Goal: Navigation & Orientation: Locate item on page

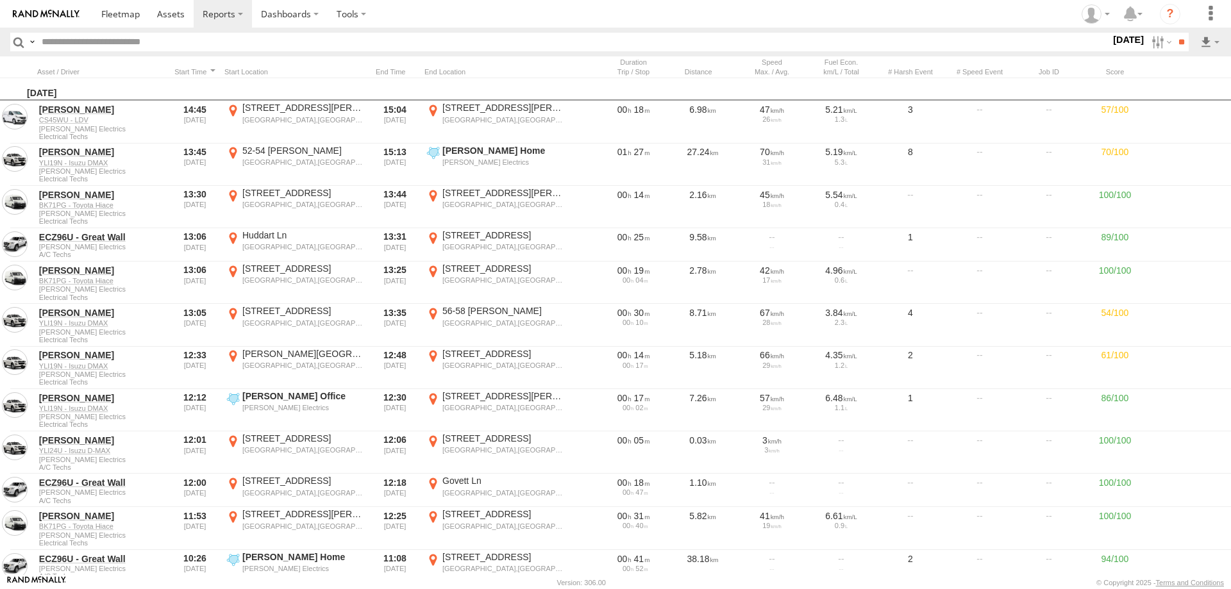
click at [117, 10] on span at bounding box center [120, 14] width 38 height 12
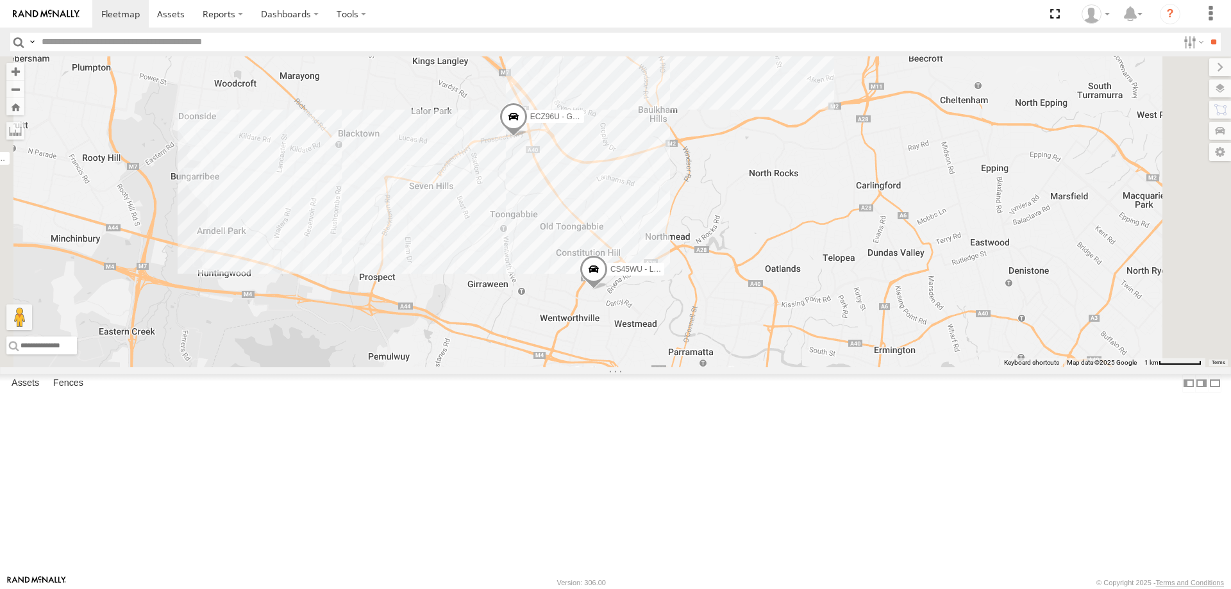
click at [527, 137] on span at bounding box center [513, 120] width 28 height 35
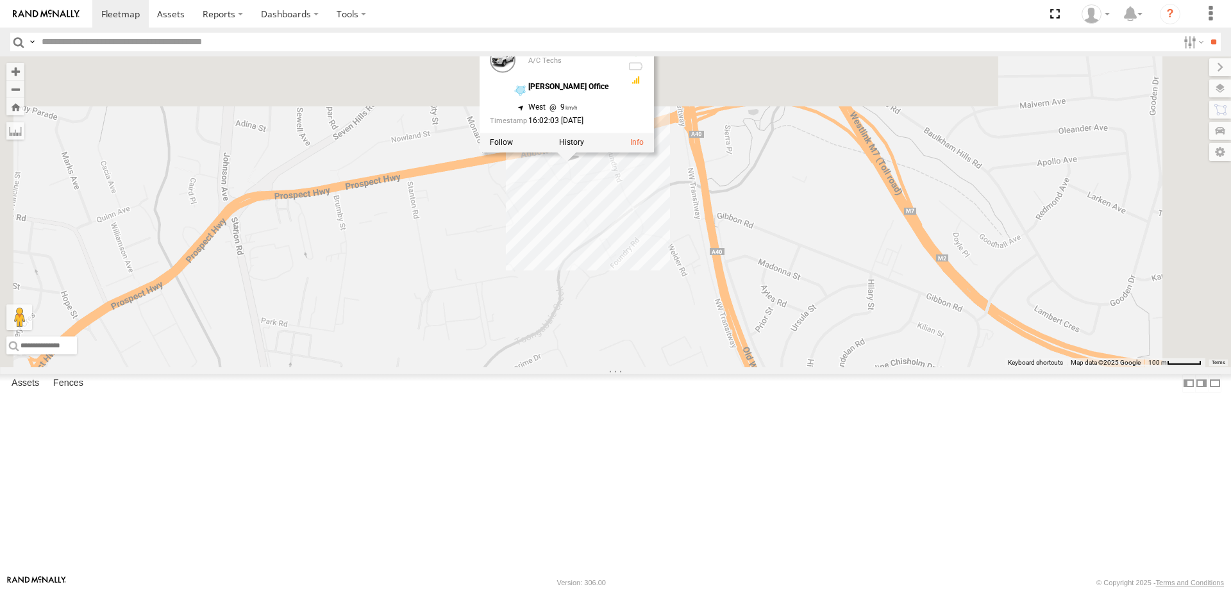
drag, startPoint x: 661, startPoint y: 261, endPoint x: 690, endPoint y: 440, distance: 181.2
click at [690, 367] on div "CS45WU - LDV EOT93E - HiAce YLI01U - Isuzu DMAX BK71PG - Toyota Hiace YLS34F - …" at bounding box center [615, 211] width 1231 height 311
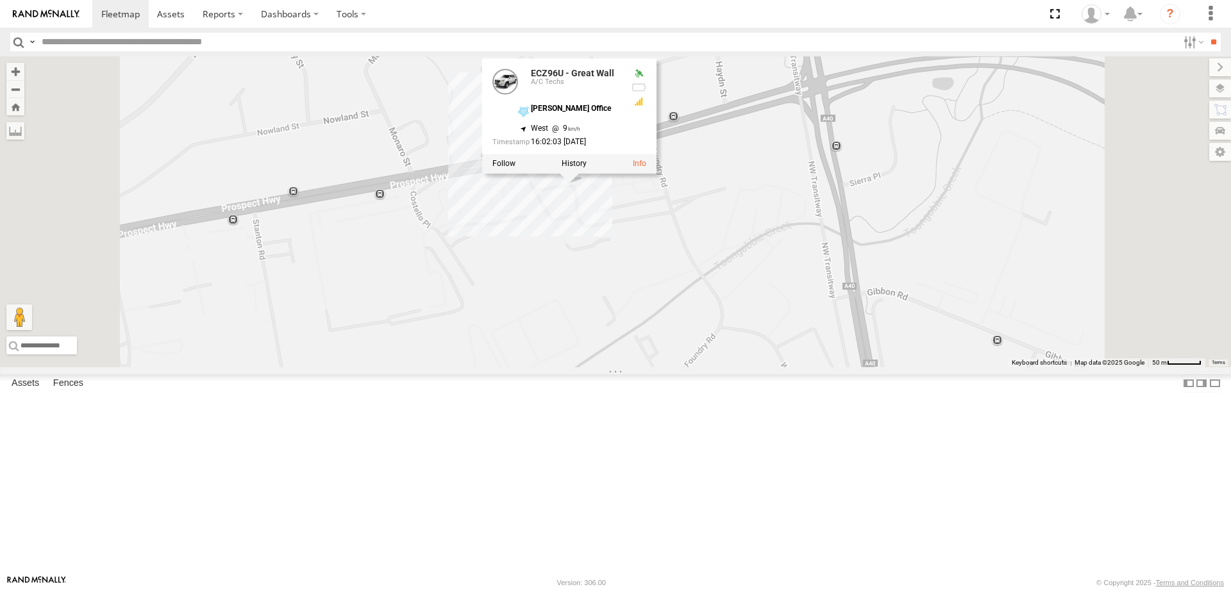
click at [659, 363] on div "CS45WU - LDV EOT93E - HiAce YLI01U - Isuzu DMAX BK71PG - Toyota Hiace YLS34F - …" at bounding box center [615, 211] width 1231 height 311
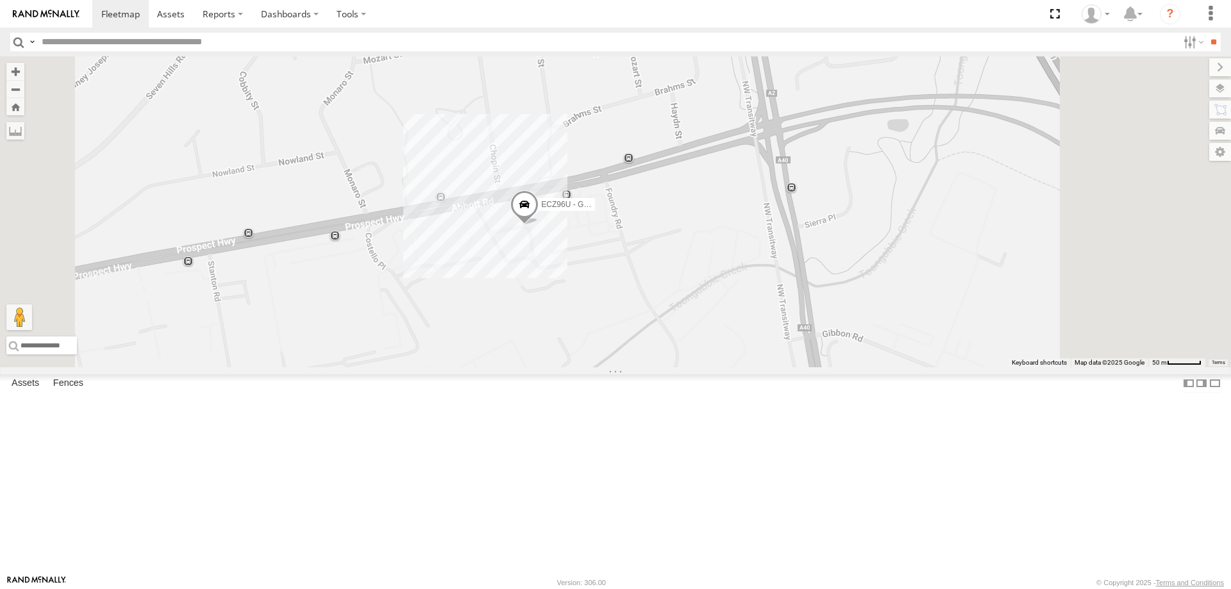
drag, startPoint x: 740, startPoint y: 320, endPoint x: 693, endPoint y: 362, distance: 63.5
click at [693, 364] on div "CS45WU - LDV EOT93E - HiAce YLI01U - Isuzu DMAX BK71PG - Toyota Hiace YLS34F - …" at bounding box center [615, 211] width 1231 height 311
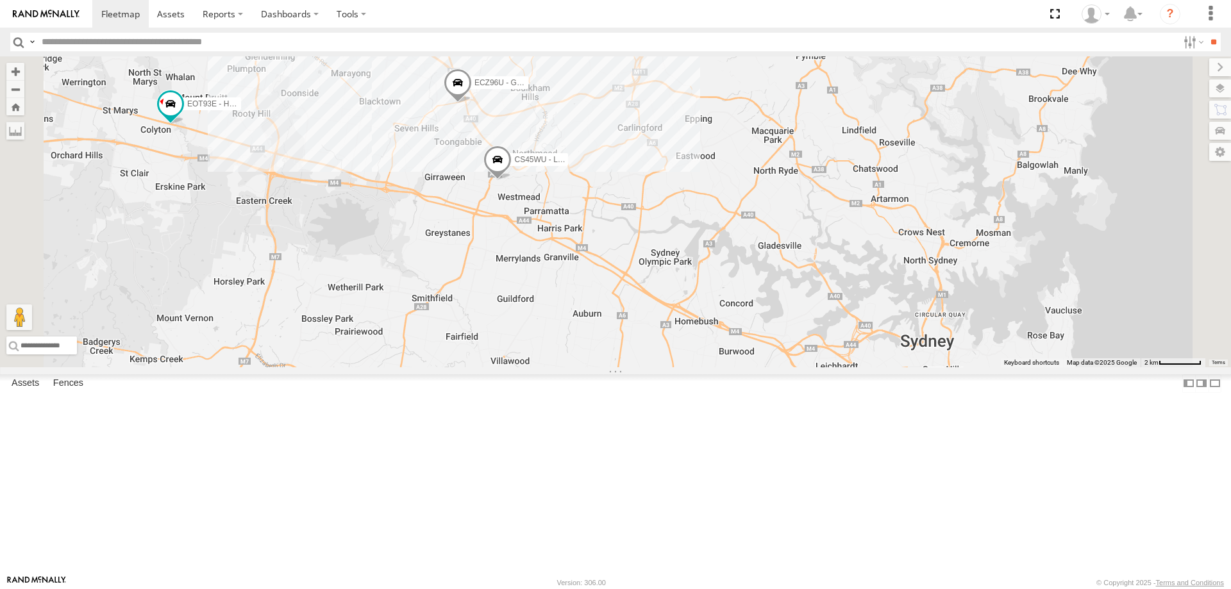
drag, startPoint x: 883, startPoint y: 479, endPoint x: 858, endPoint y: 345, distance: 136.3
click at [858, 345] on div "CS45WU - LDV EOT93E - HiAce YLI01U - Isuzu DMAX BK71PG - Toyota Hiace YLS34F - …" at bounding box center [615, 211] width 1231 height 311
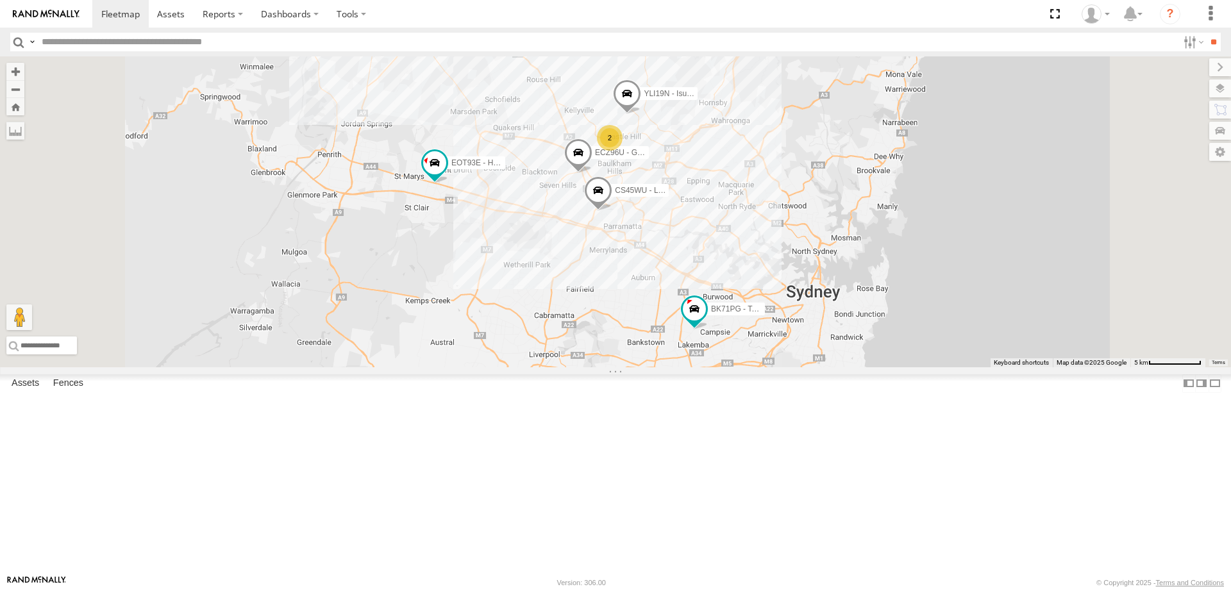
click at [592, 173] on span at bounding box center [578, 155] width 28 height 35
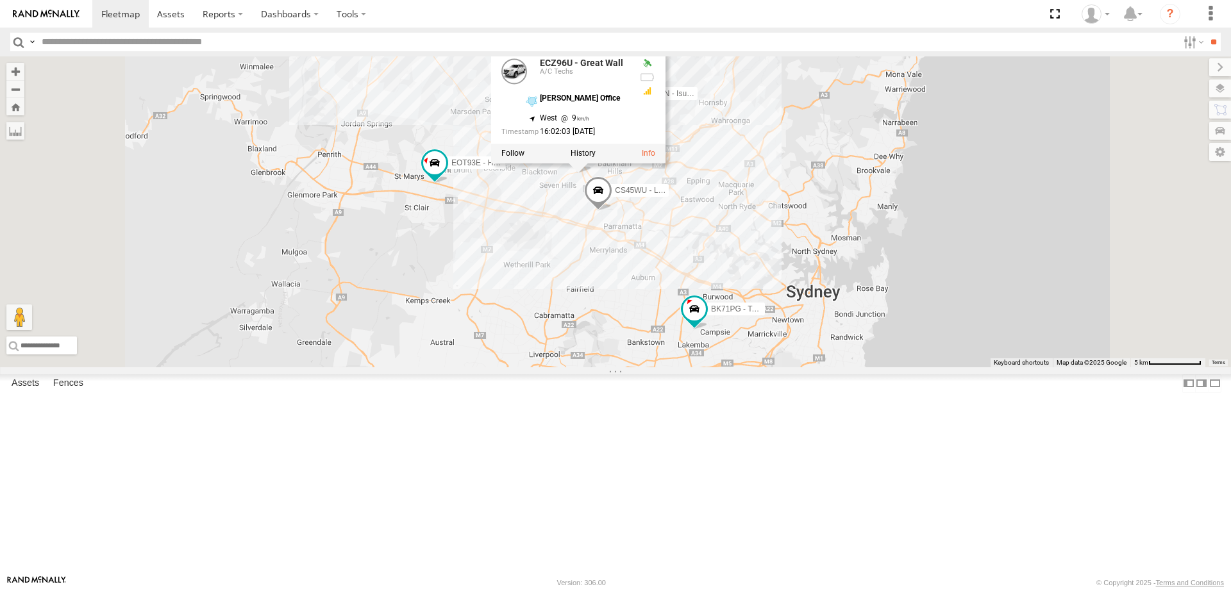
click at [709, 342] on div "CS45WU - LDV EOT93E - HiAce YLI01U - Isuzu DMAX BK71PG - Toyota Hiace YLS34F - …" at bounding box center [615, 211] width 1231 height 311
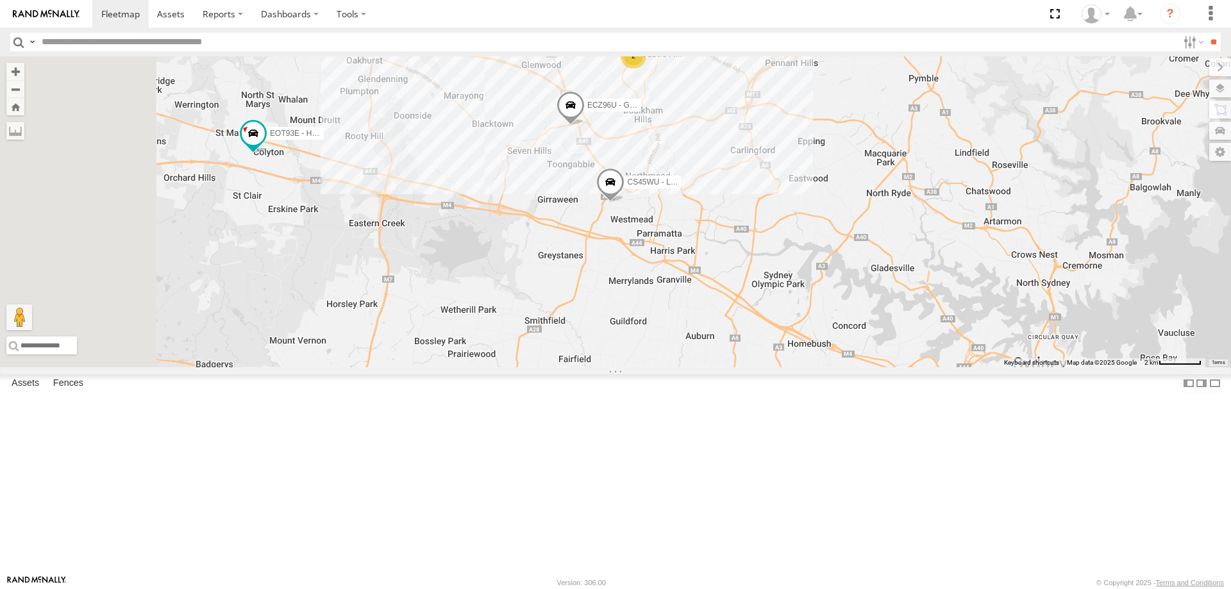
drag, startPoint x: 585, startPoint y: 329, endPoint x: 747, endPoint y: 260, distance: 175.7
click at [747, 260] on div "CS45WU - LDV EOT93E - HiAce YLI01U - Isuzu DMAX BK71PG - Toyota Hiace YLS34F - …" at bounding box center [615, 211] width 1231 height 311
click at [584, 124] on span at bounding box center [570, 107] width 28 height 35
click at [588, 110] on label at bounding box center [575, 105] width 25 height 9
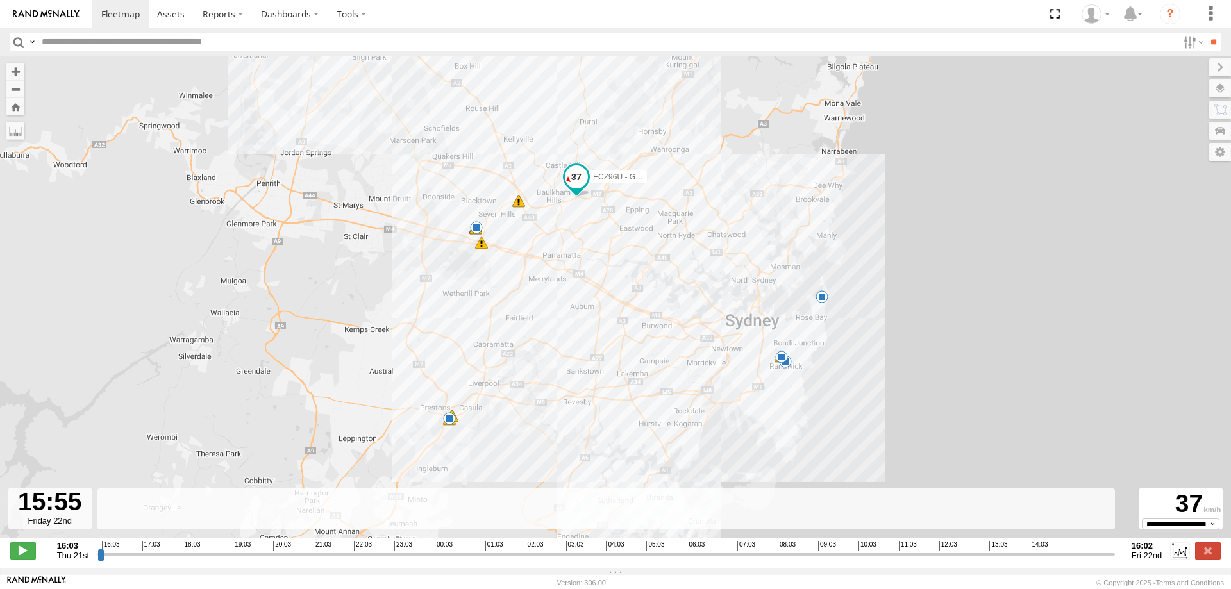
drag, startPoint x: 99, startPoint y: 560, endPoint x: 1106, endPoint y: 565, distance: 1006.9
click at [1106, 560] on input "range" at bounding box center [605, 554] width 1017 height 12
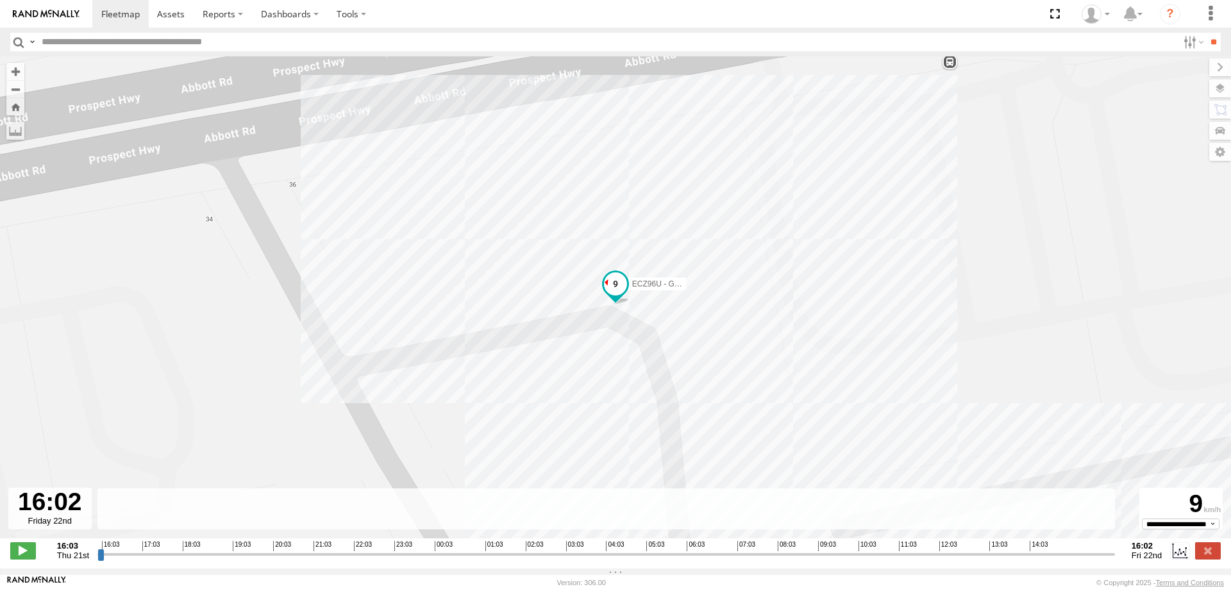
drag, startPoint x: 1108, startPoint y: 561, endPoint x: 1127, endPoint y: 561, distance: 18.6
type input "**********"
click at [1115, 560] on input "range" at bounding box center [605, 554] width 1017 height 12
click at [1127, 560] on div "16:03 Thu 21st Created with Highcharts 6.0.7 [DOMAIN_NAME] 16:03 17:03 18:03 19…" at bounding box center [615, 550] width 1210 height 19
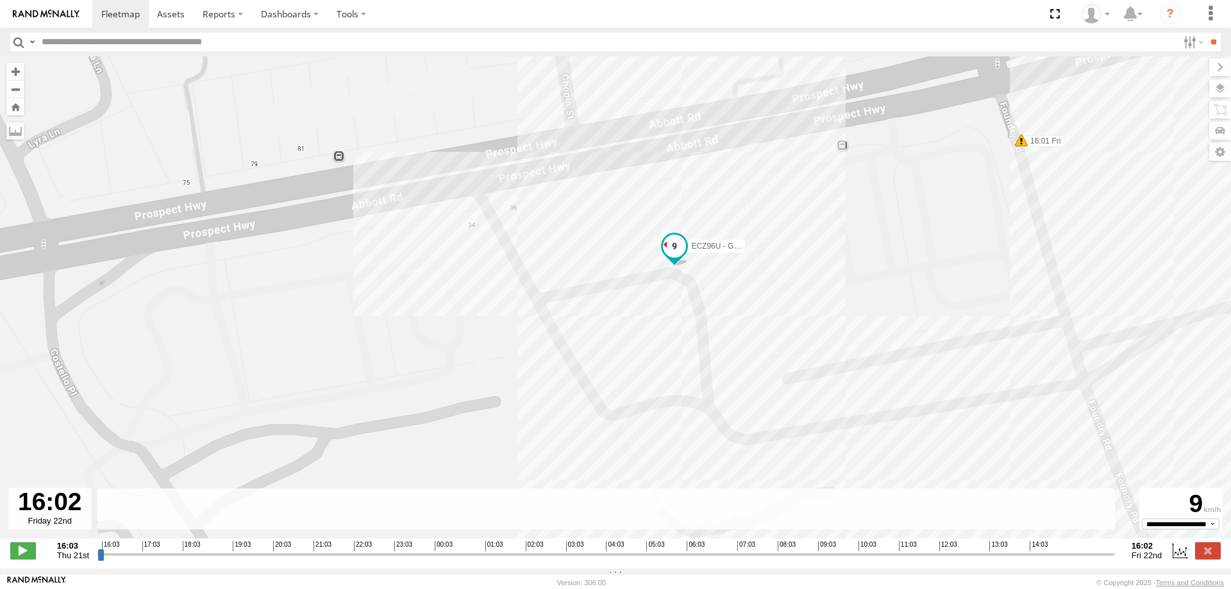
drag, startPoint x: 867, startPoint y: 348, endPoint x: 814, endPoint y: 297, distance: 73.4
click at [814, 297] on div "ECZ96U - Great Wall 16:27 Thu 16:34 Thu 16:52 Thu 17:53 Thu 17:53 Thu 17:57 Thu…" at bounding box center [615, 303] width 1231 height 495
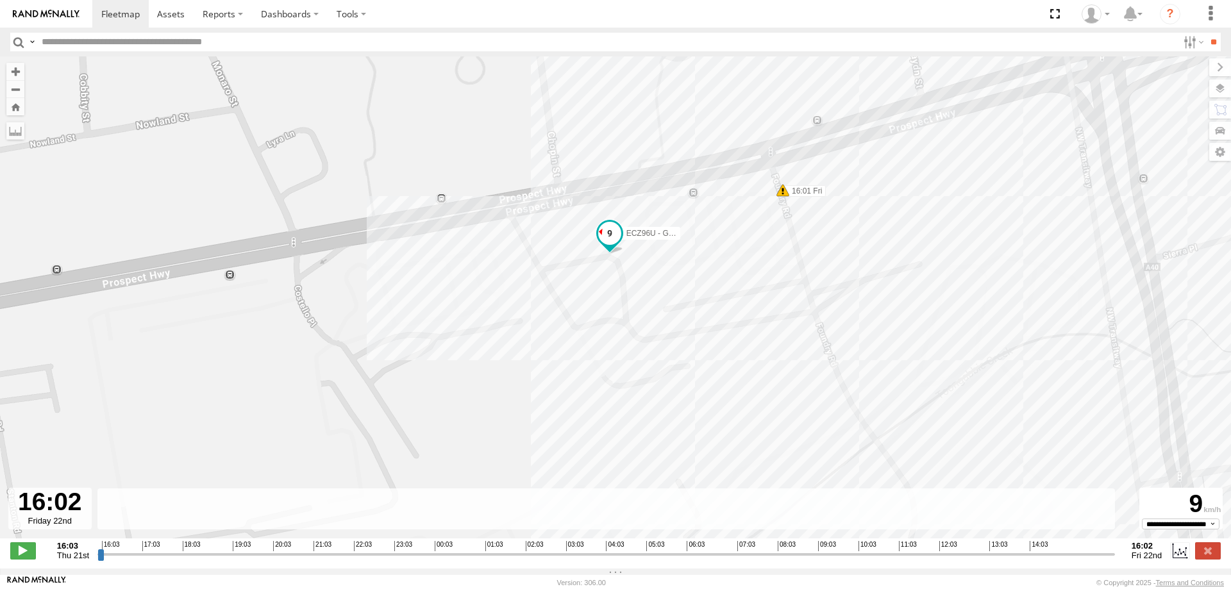
drag, startPoint x: 880, startPoint y: 315, endPoint x: 737, endPoint y: 288, distance: 145.4
click at [737, 288] on div "ECZ96U - Great Wall 16:27 Thu 16:34 Thu 16:52 Thu 17:53 Thu 17:53 Thu 17:57 Thu…" at bounding box center [615, 303] width 1231 height 495
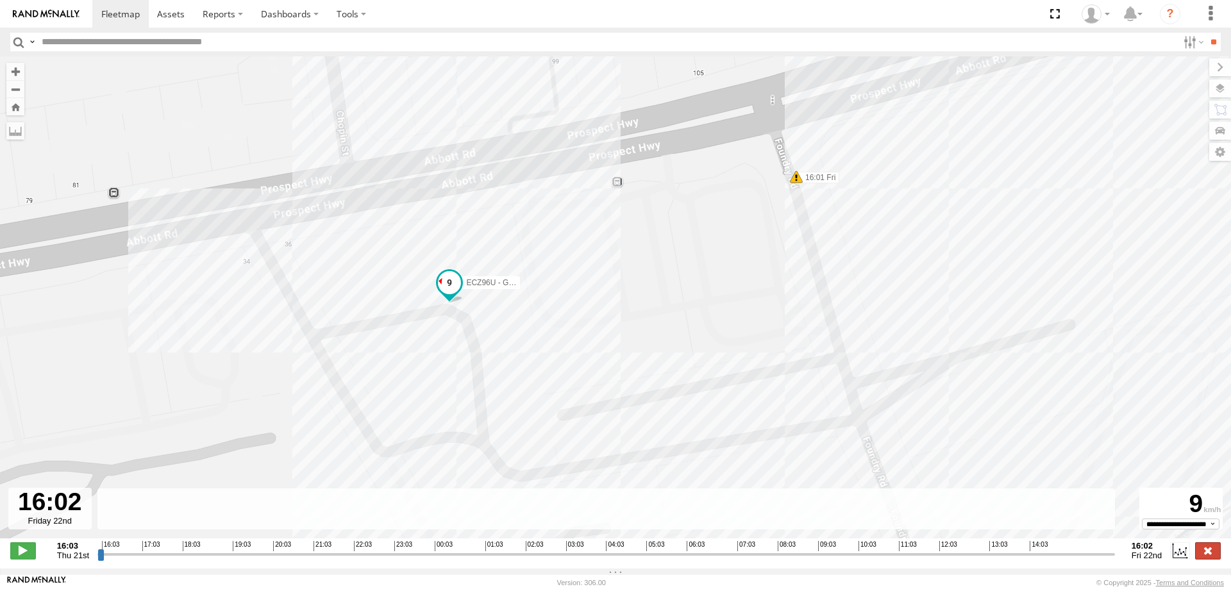
click at [1215, 559] on label at bounding box center [1208, 550] width 26 height 17
